Goal: Task Accomplishment & Management: Complete application form

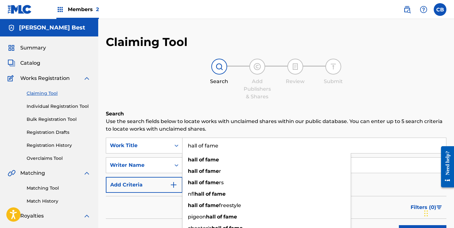
type input "hall of fame"
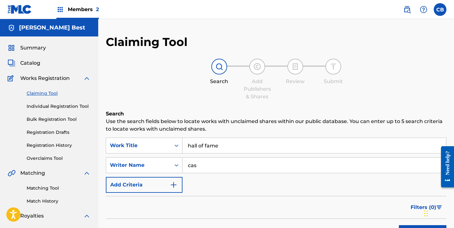
type input "[PERSON_NAME] best"
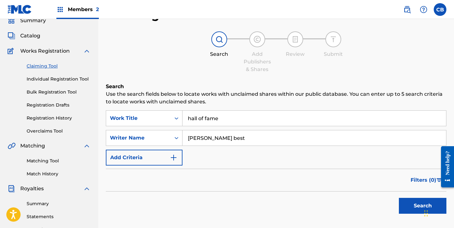
scroll to position [25, 0]
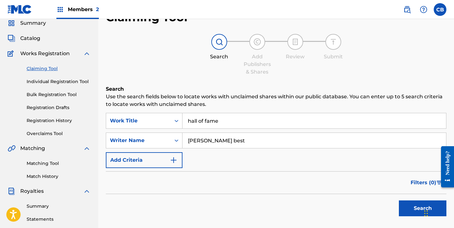
click at [409, 207] on button "Search" at bounding box center [423, 208] width 48 height 16
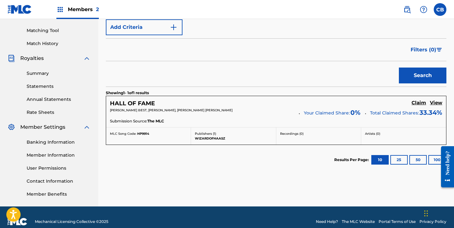
scroll to position [158, 0]
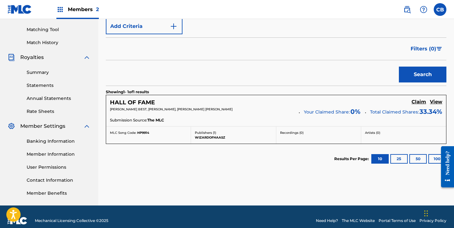
click at [419, 103] on h5 "Claim" at bounding box center [419, 102] width 15 height 6
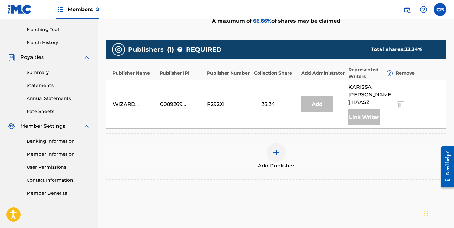
click at [283, 143] on div at bounding box center [276, 152] width 19 height 19
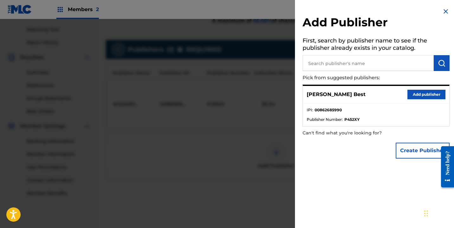
click at [421, 91] on button "Add publisher" at bounding box center [427, 95] width 38 height 10
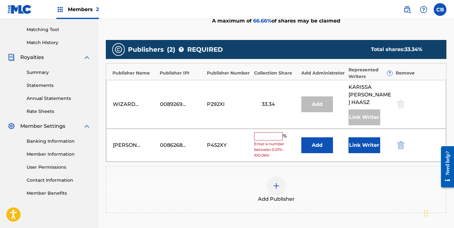
click at [266, 132] on input "text" at bounding box center [268, 136] width 29 height 8
type input "33.3"
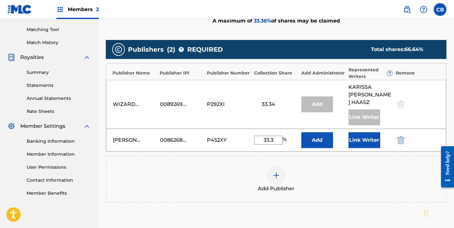
click at [374, 132] on button "Link Writer" at bounding box center [365, 140] width 32 height 16
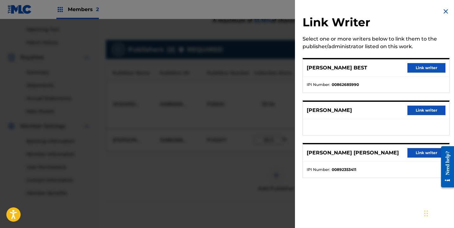
click at [439, 69] on button "Link writer" at bounding box center [427, 68] width 38 height 10
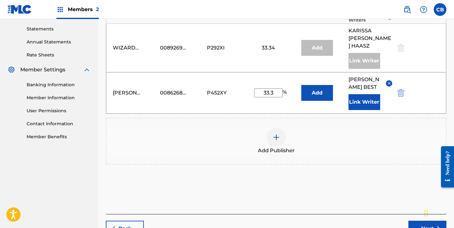
scroll to position [215, 0]
click at [416, 221] on button "Next" at bounding box center [428, 228] width 38 height 16
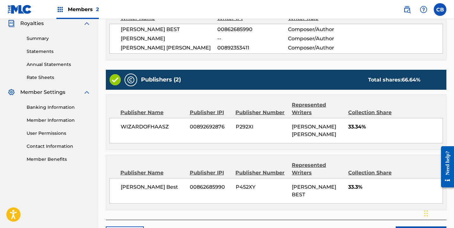
scroll to position [236, 0]
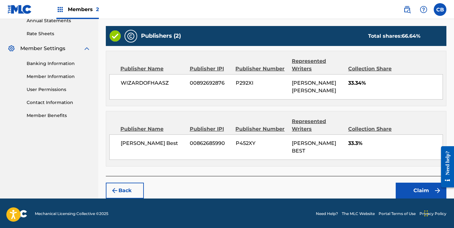
click at [417, 186] on button "Claim" at bounding box center [421, 191] width 51 height 16
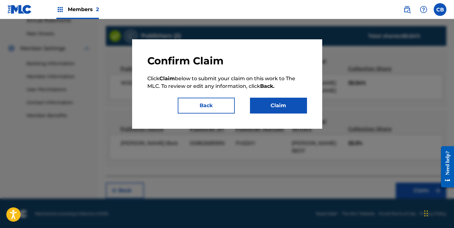
click at [298, 102] on button "Claim" at bounding box center [278, 106] width 57 height 16
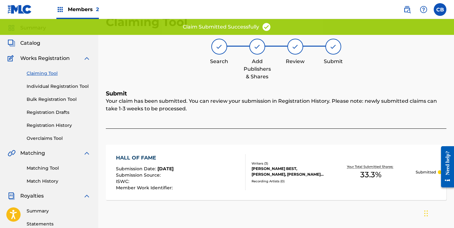
scroll to position [0, 0]
